Goal: Information Seeking & Learning: Find specific page/section

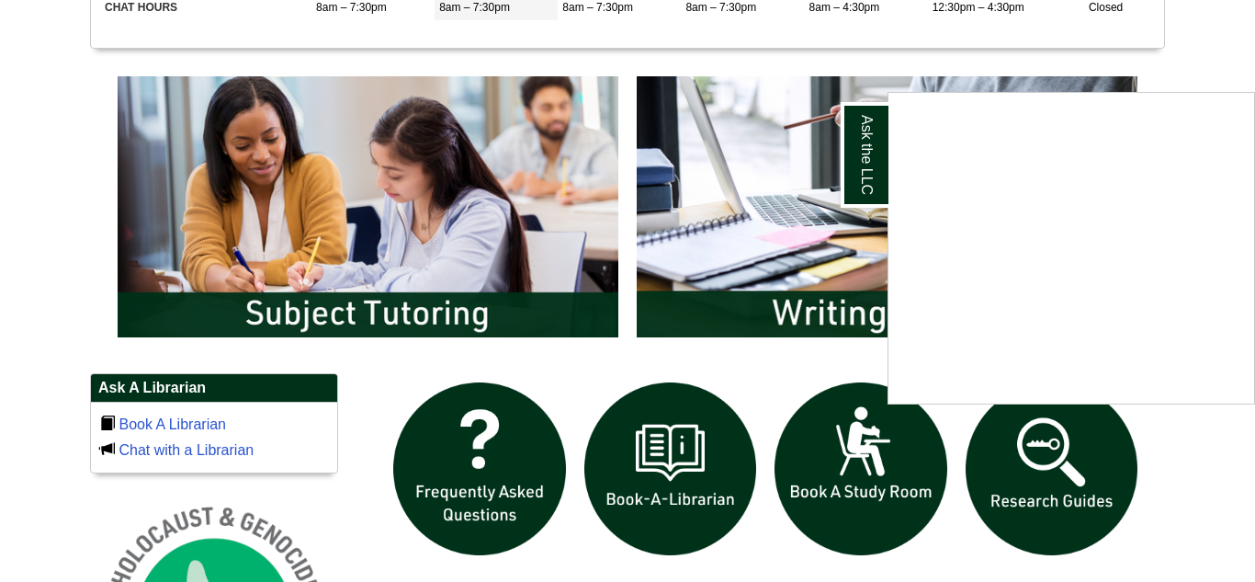
scroll to position [931, 0]
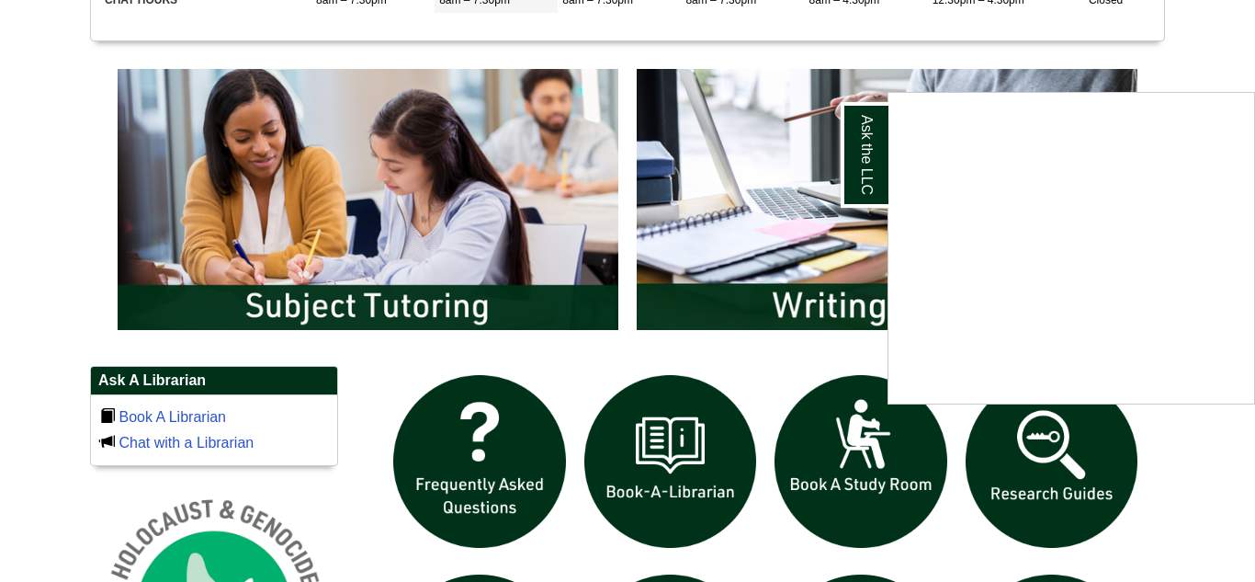
click at [356, 131] on div "Ask the LLC" at bounding box center [627, 291] width 1255 height 582
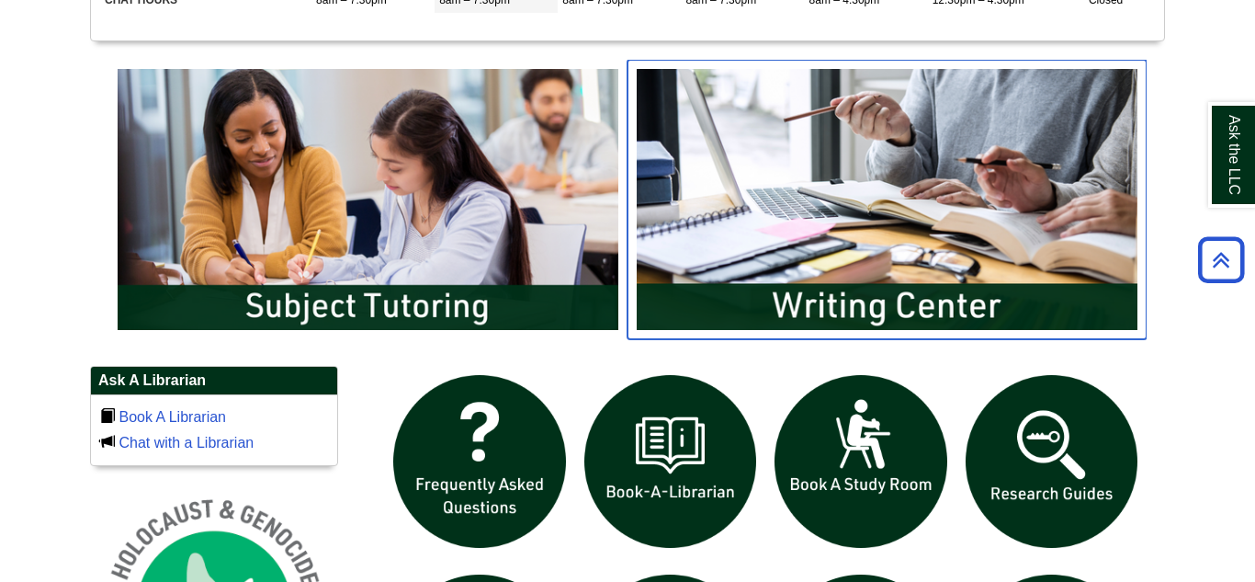
click at [957, 318] on img "slideshow" at bounding box center [887, 199] width 519 height 279
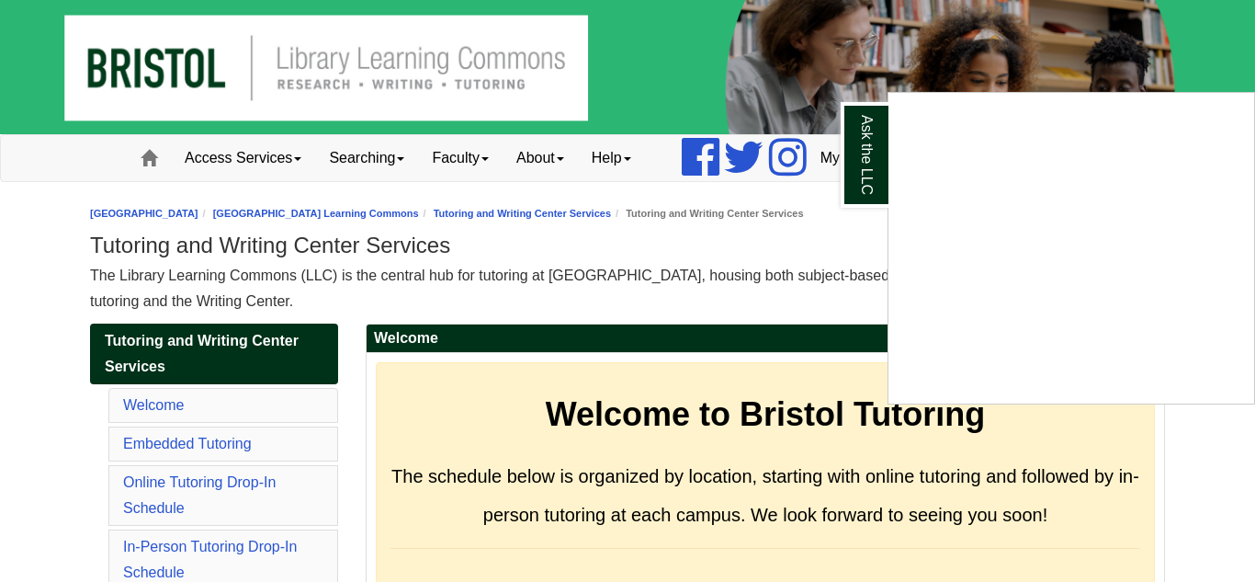
click at [409, 160] on div "Ask the LLC" at bounding box center [627, 291] width 1255 height 582
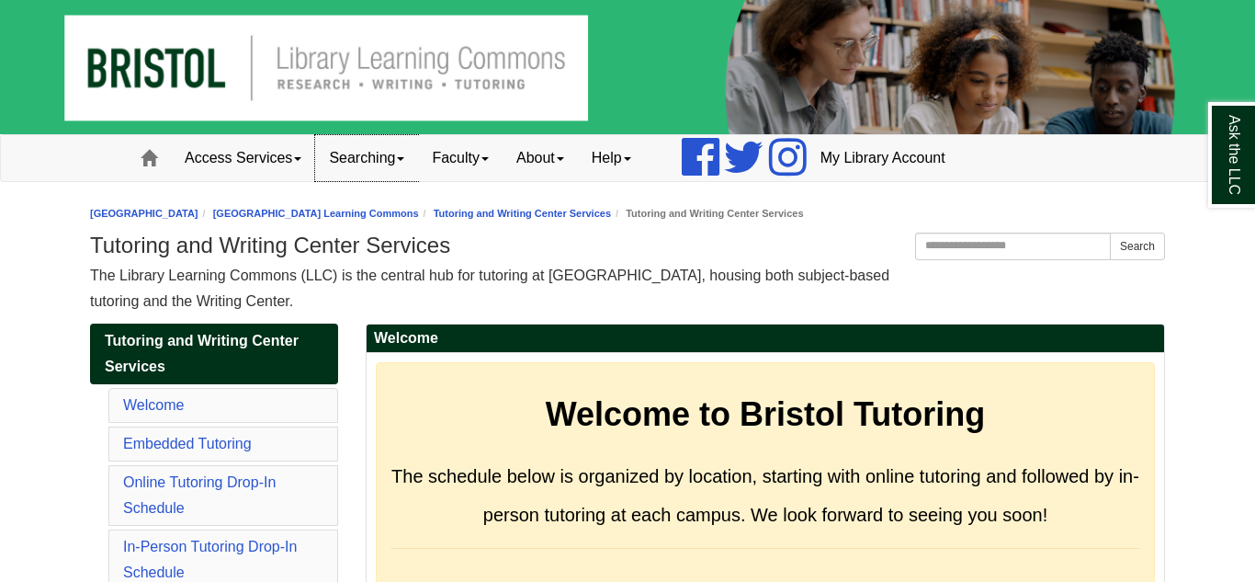
click at [404, 160] on span at bounding box center [400, 159] width 7 height 4
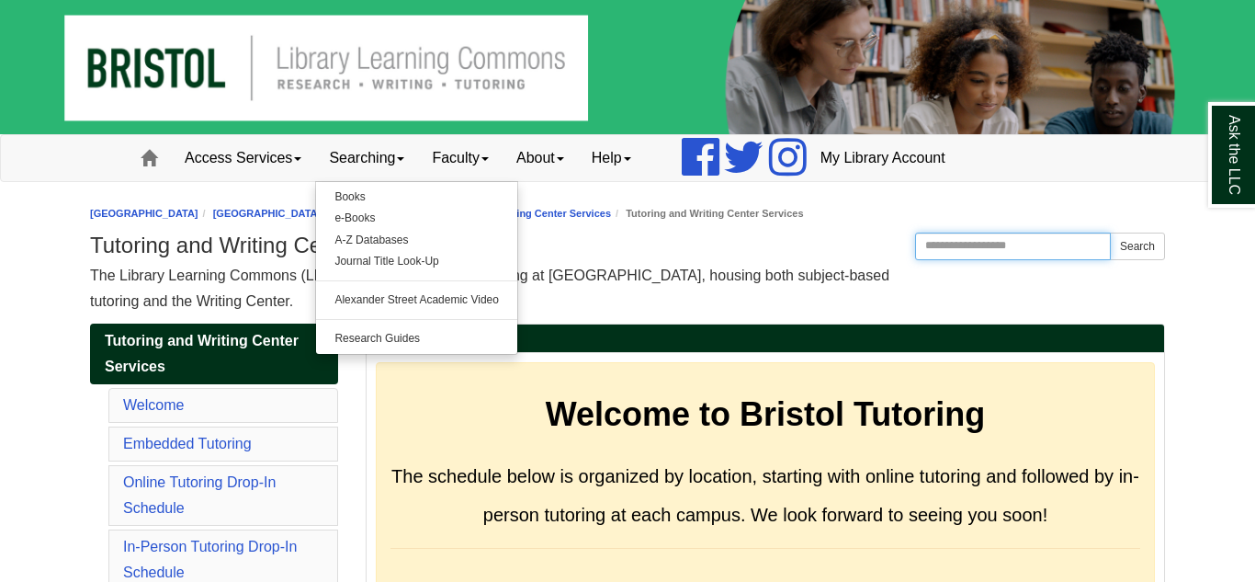
click at [1011, 249] on input "Search the Website" at bounding box center [1013, 247] width 196 height 28
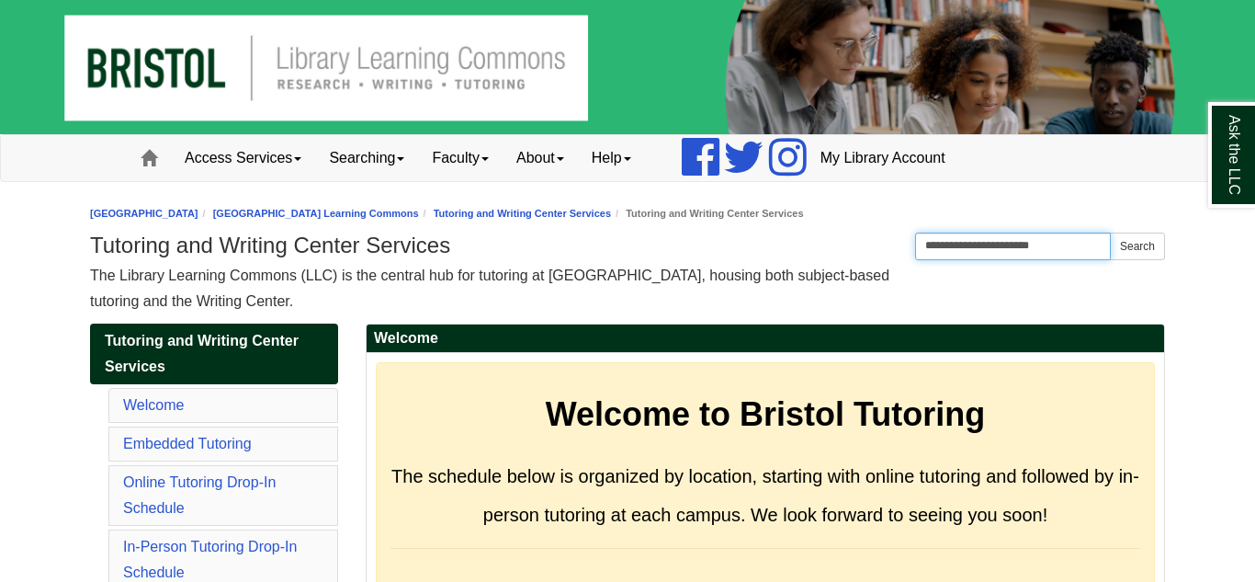
type input "**********"
click at [1110, 233] on button "Search" at bounding box center [1137, 247] width 55 height 28
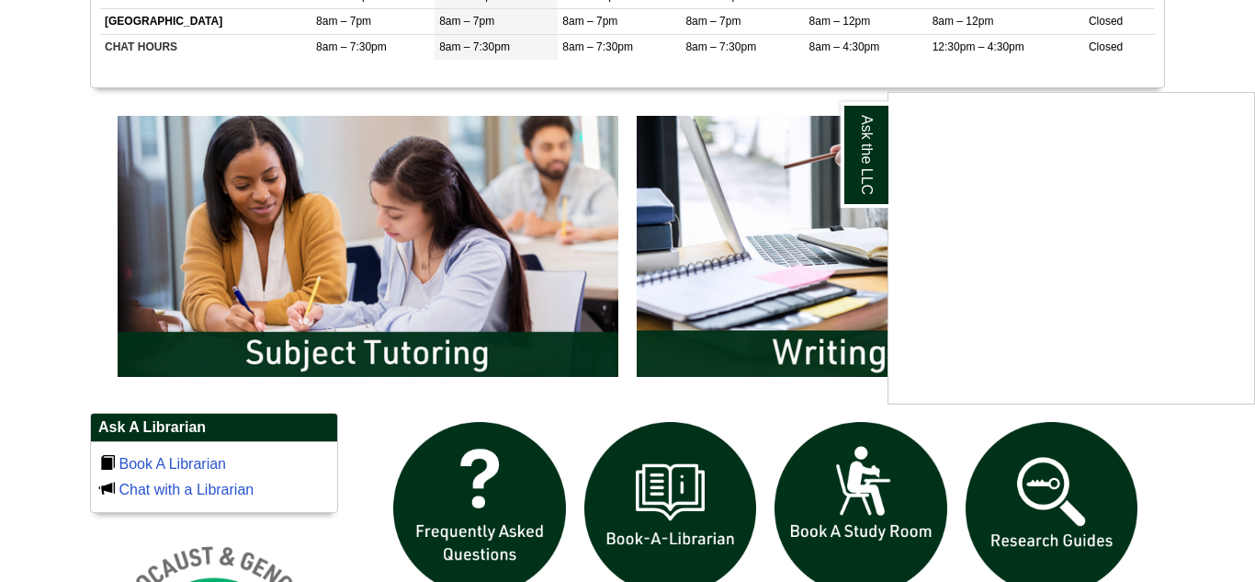
scroll to position [880, 0]
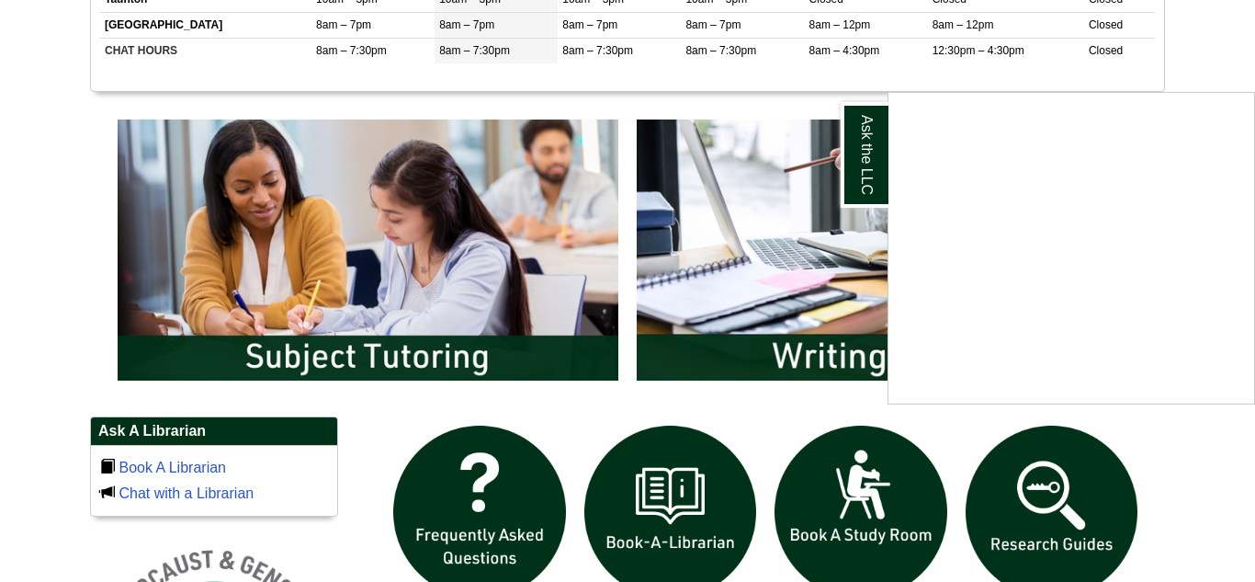
click at [830, 220] on div "Ask the LLC" at bounding box center [627, 291] width 1255 height 582
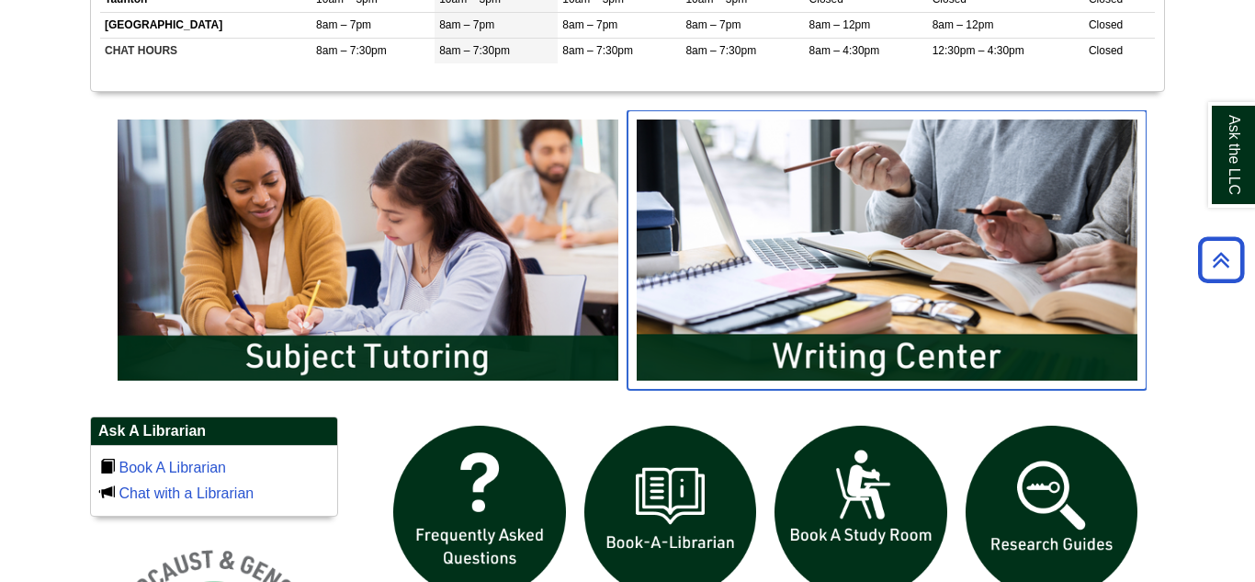
click at [830, 220] on img "slideshow" at bounding box center [887, 249] width 519 height 279
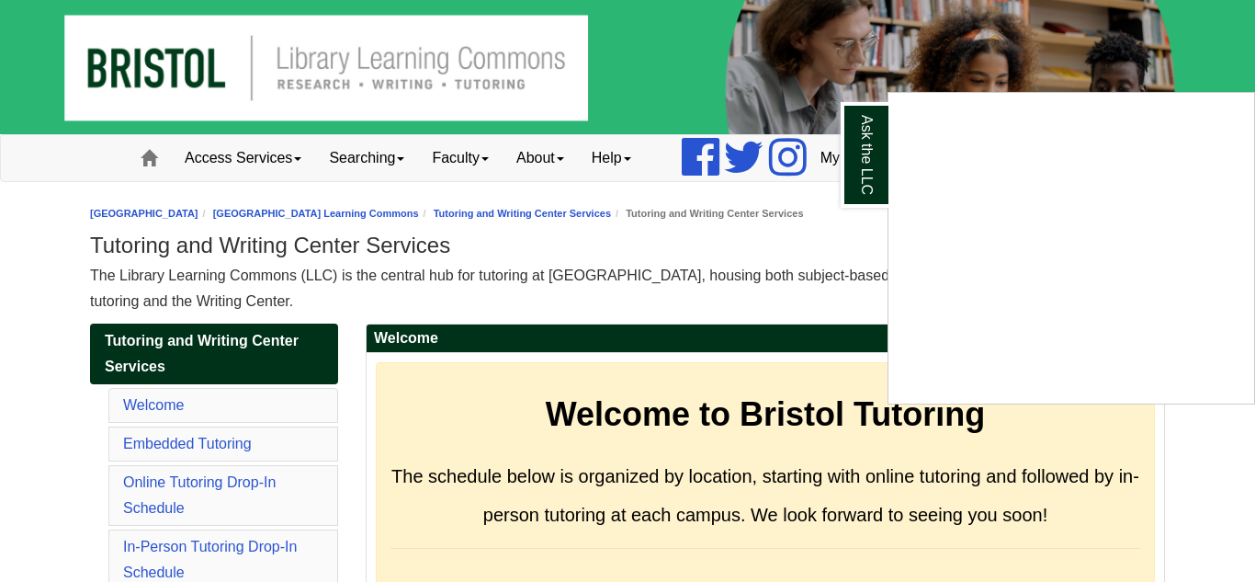
click at [642, 161] on div "Ask the LLC" at bounding box center [627, 291] width 1255 height 582
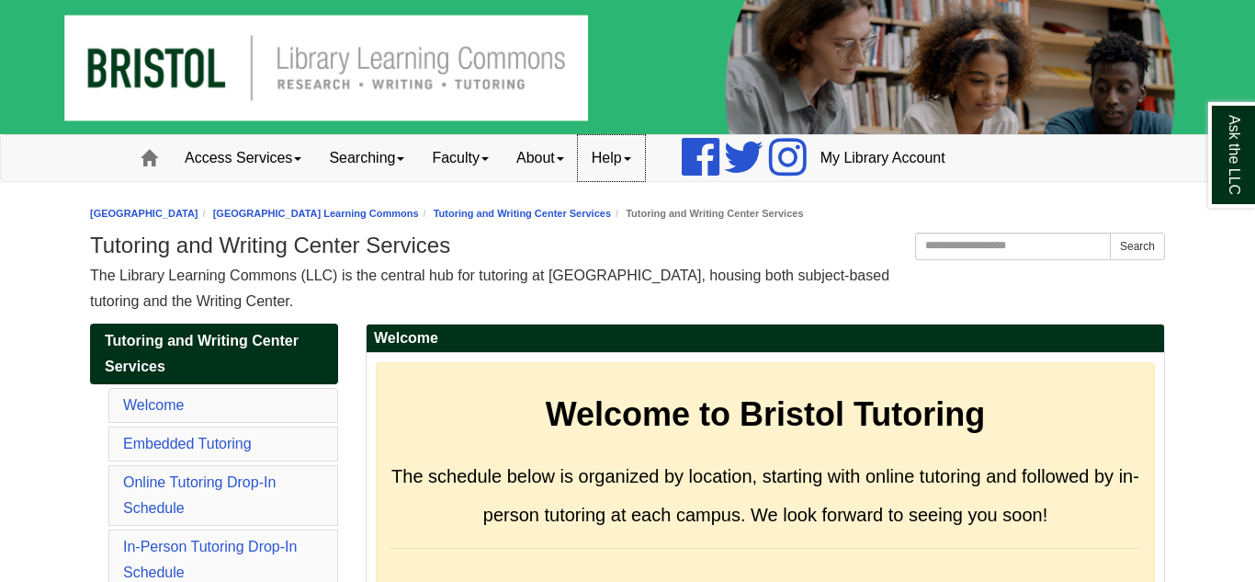
click at [642, 161] on link "Help" at bounding box center [611, 158] width 67 height 46
